Goal: Information Seeking & Learning: Find specific fact

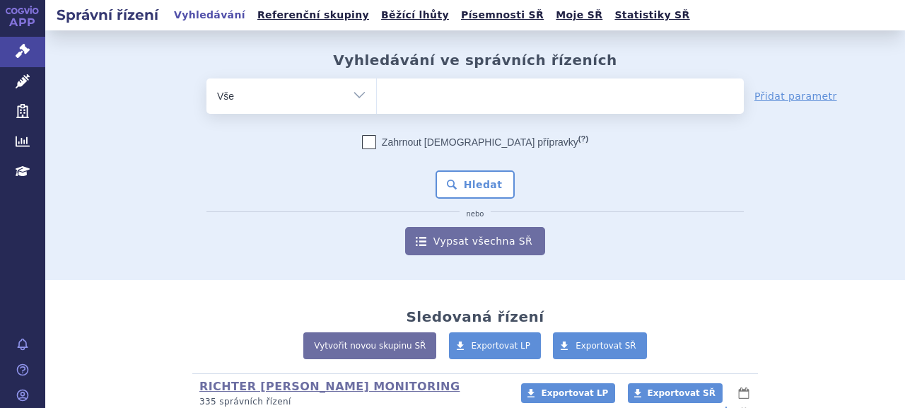
click at [473, 88] on ul at bounding box center [560, 94] width 367 height 30
click at [377, 88] on select at bounding box center [376, 95] width 1 height 35
paste input "A10BK01"
type input "A10BK01"
select select "A10BK01"
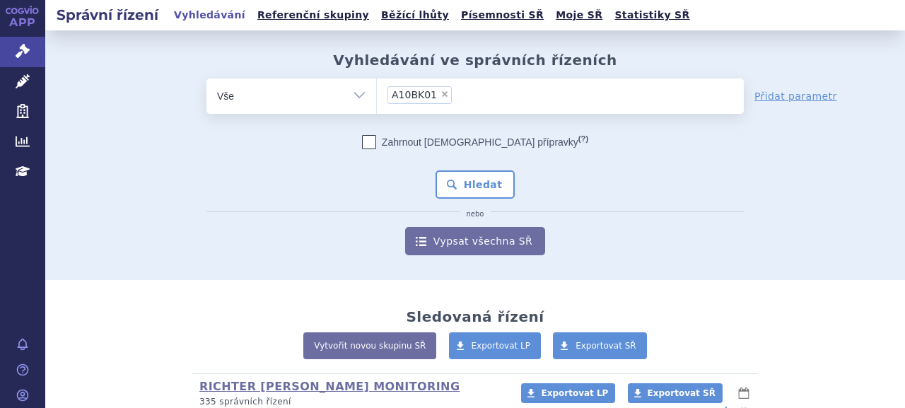
click at [481, 202] on div "Zahrnout bratrské přípravky (?) * Pozor, hledání dle vyhledávacího parametru In…" at bounding box center [476, 195] width 538 height 120
click at [481, 189] on button "Hledat" at bounding box center [476, 184] width 80 height 28
click at [418, 89] on ul at bounding box center [560, 94] width 367 height 30
click at [377, 89] on select at bounding box center [376, 95] width 1 height 35
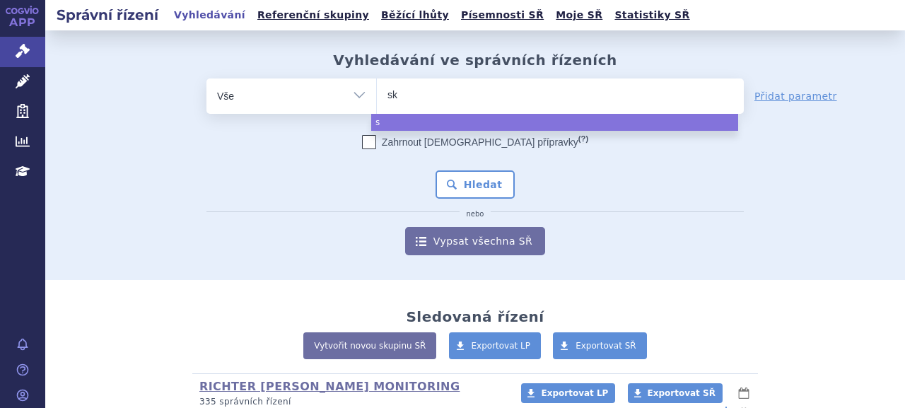
type input "sky"
type input "skycla"
type input "skyclar"
type input "skyclarys"
select select "skyclarys"
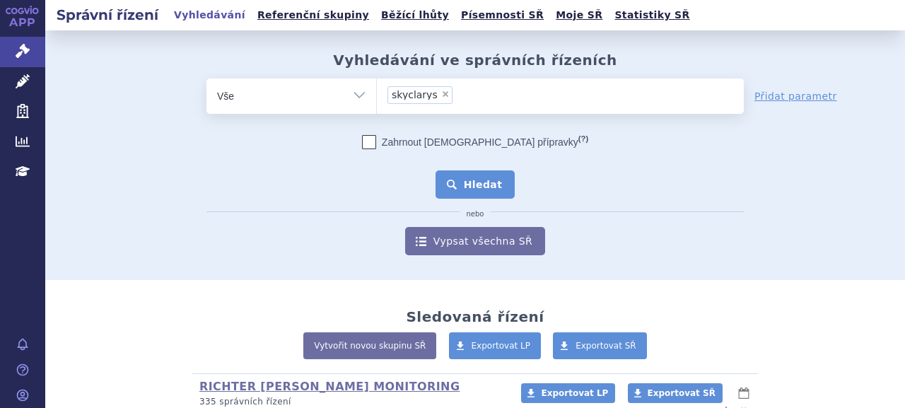
click at [454, 194] on button "Hledat" at bounding box center [476, 184] width 80 height 28
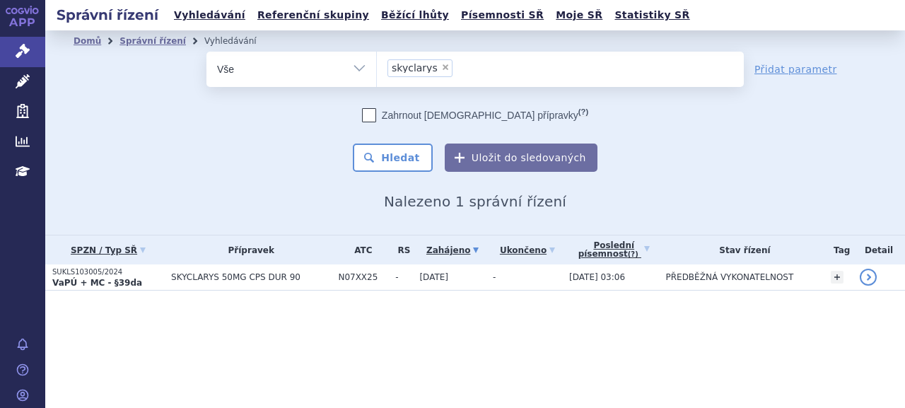
click at [85, 274] on p "SUKLS103005/2024" at bounding box center [108, 272] width 112 height 10
